Goal: Navigation & Orientation: Find specific page/section

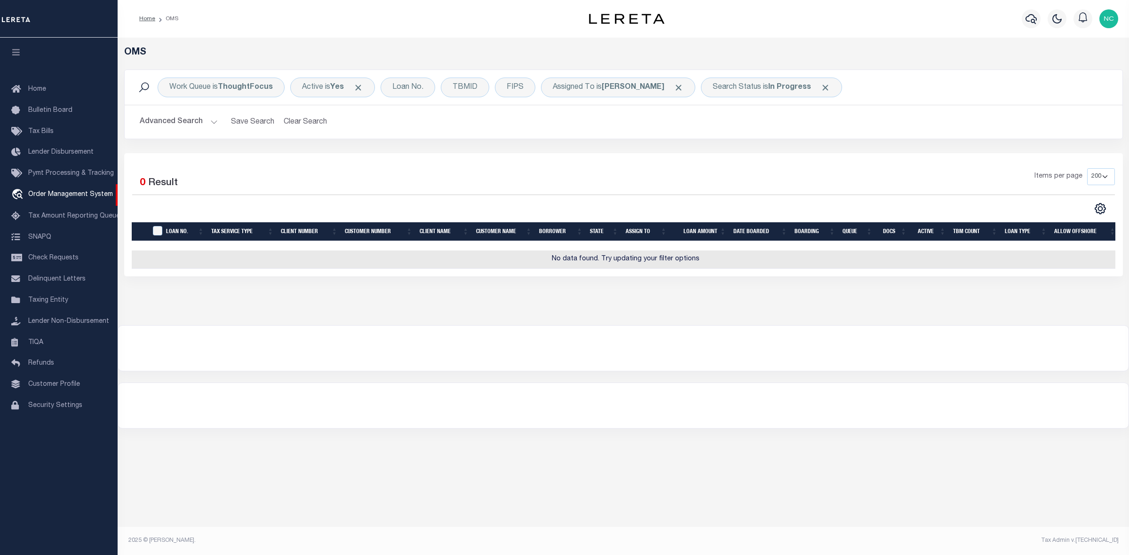
select select "200"
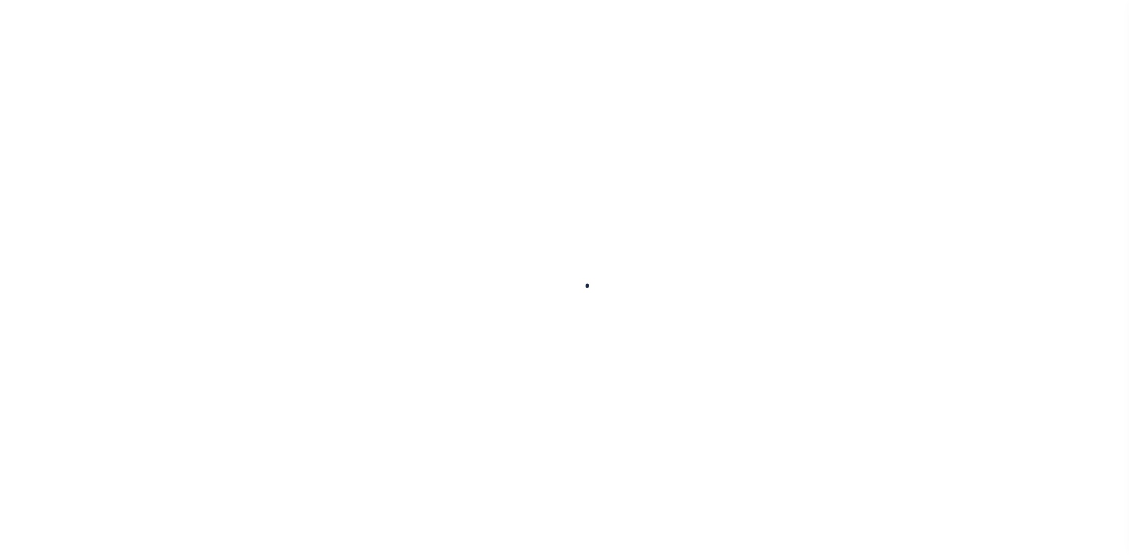
select select "200"
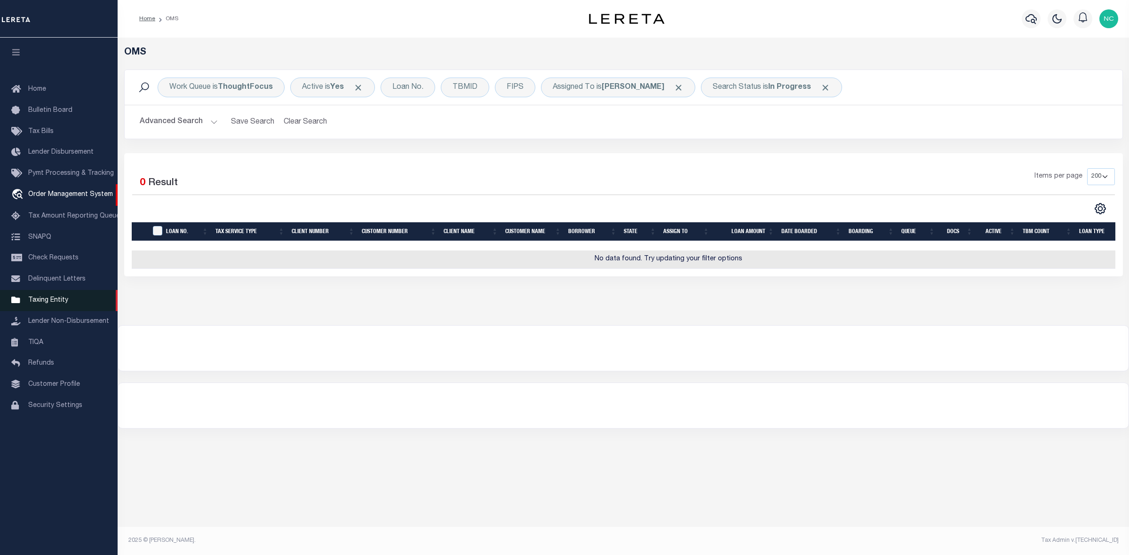
click at [34, 301] on span "Taxing Entity" at bounding box center [48, 300] width 40 height 7
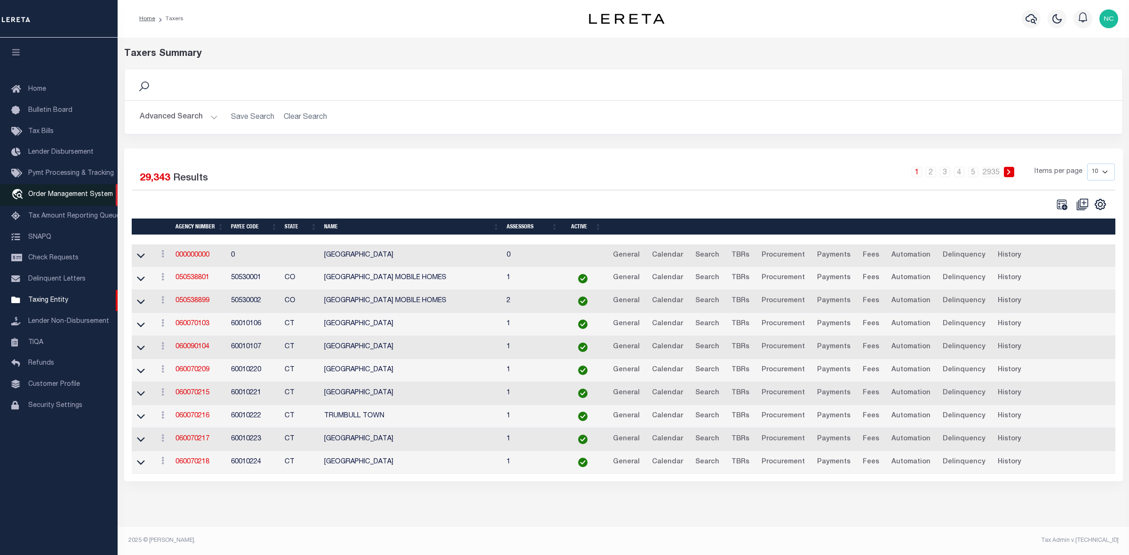
click at [43, 193] on span "Order Management System" at bounding box center [70, 194] width 85 height 7
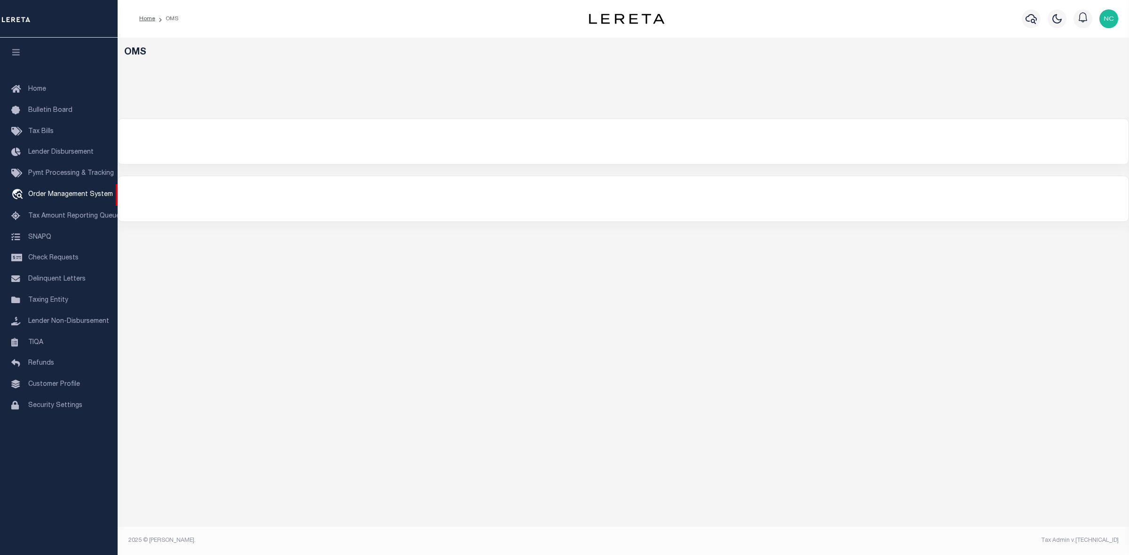
select select "200"
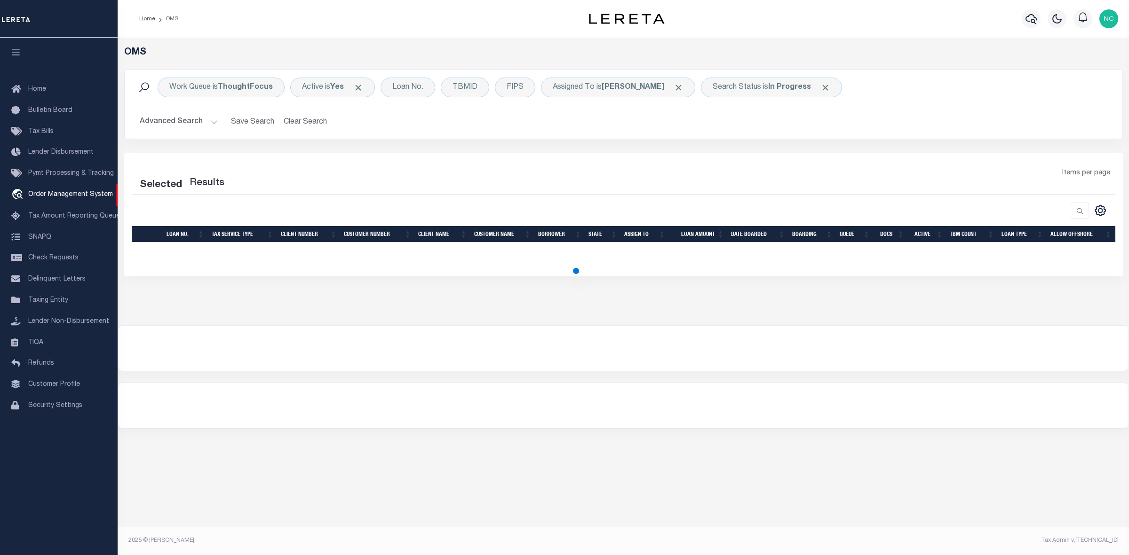
select select "200"
